Goal: Find specific page/section: Find specific page/section

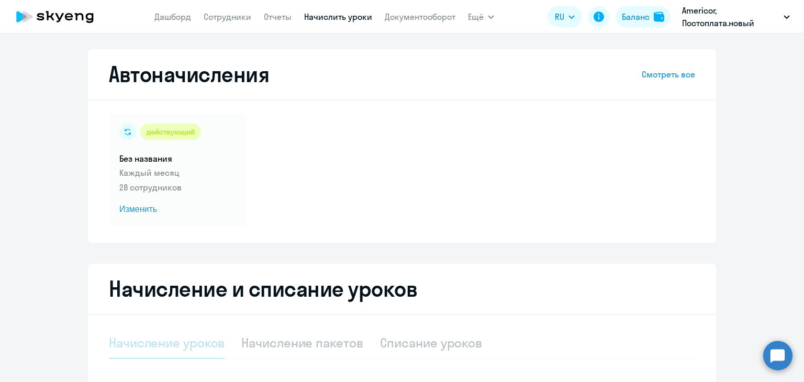
select select "10"
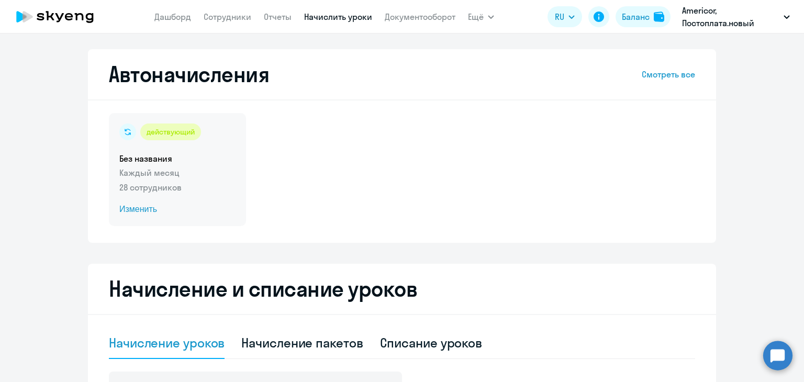
click at [170, 194] on div "действующий Без названия Каждый месяц 28 сотрудников Изменить" at bounding box center [177, 169] width 137 height 113
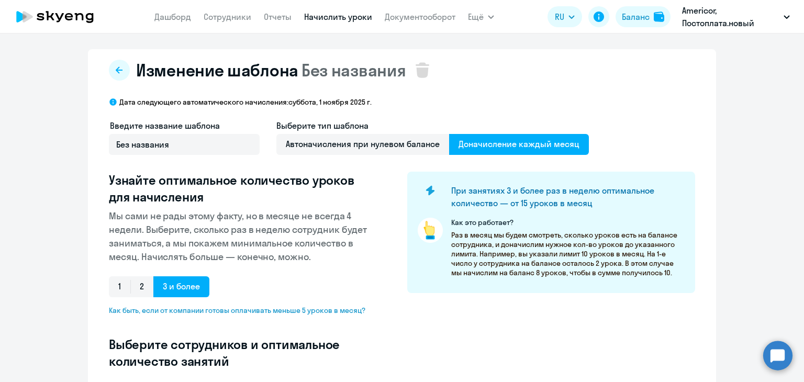
select select "10"
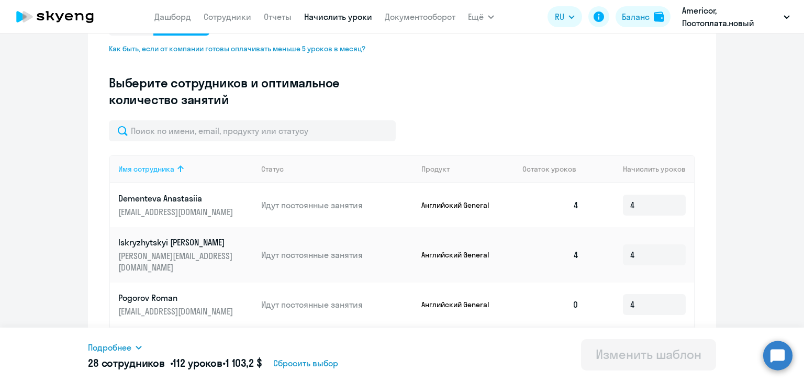
scroll to position [314, 0]
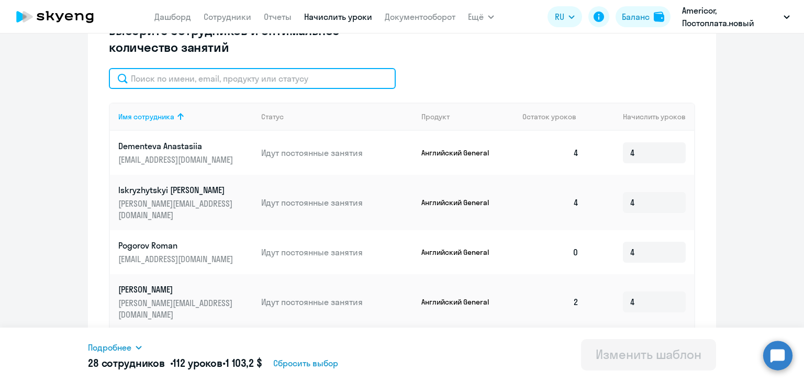
click at [196, 72] on input "text" at bounding box center [252, 78] width 287 height 21
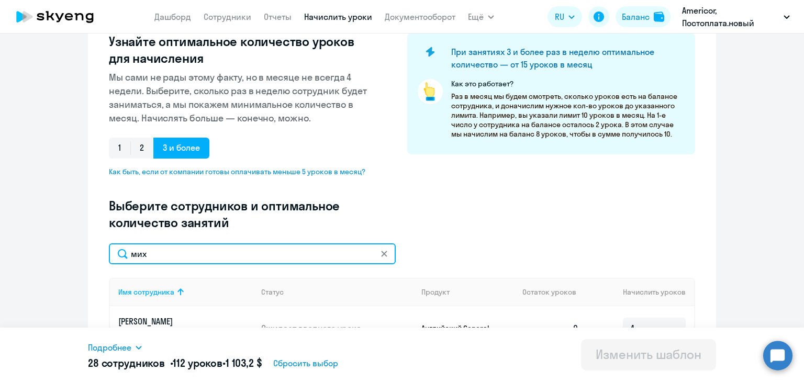
scroll to position [70, 0]
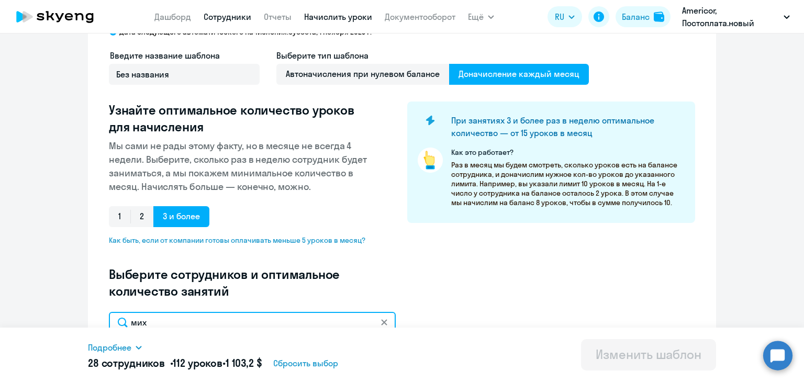
type input "мих"
click at [221, 17] on link "Сотрудники" at bounding box center [228, 17] width 48 height 10
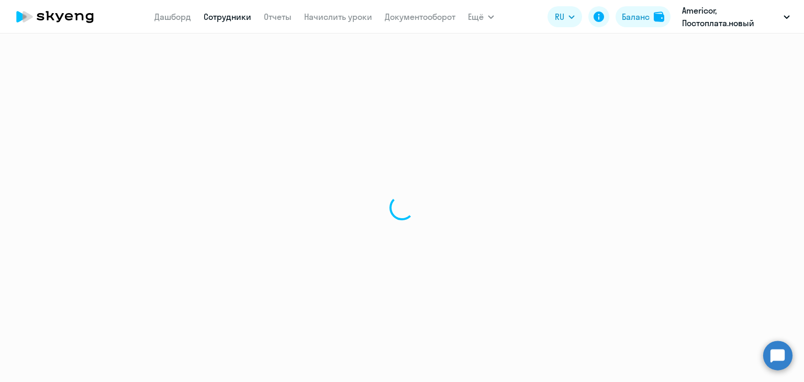
select select "30"
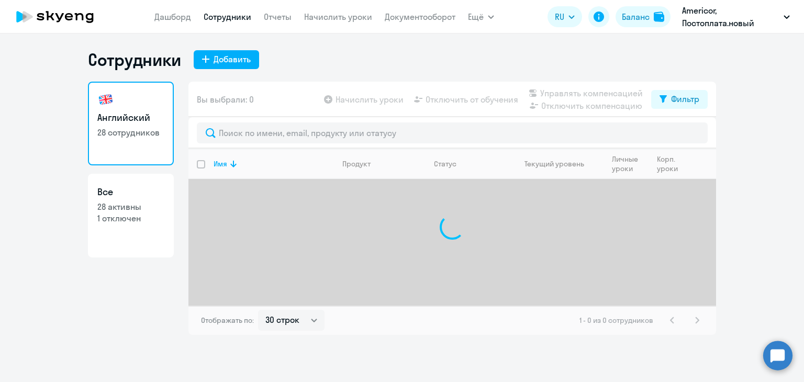
drag, startPoint x: 197, startPoint y: 14, endPoint x: 278, endPoint y: 0, distance: 82.8
click at [196, 14] on nav "[PERSON_NAME] Отчеты Начислить уроки Документооборот" at bounding box center [304, 16] width 301 height 21
